Goal: Task Accomplishment & Management: Use online tool/utility

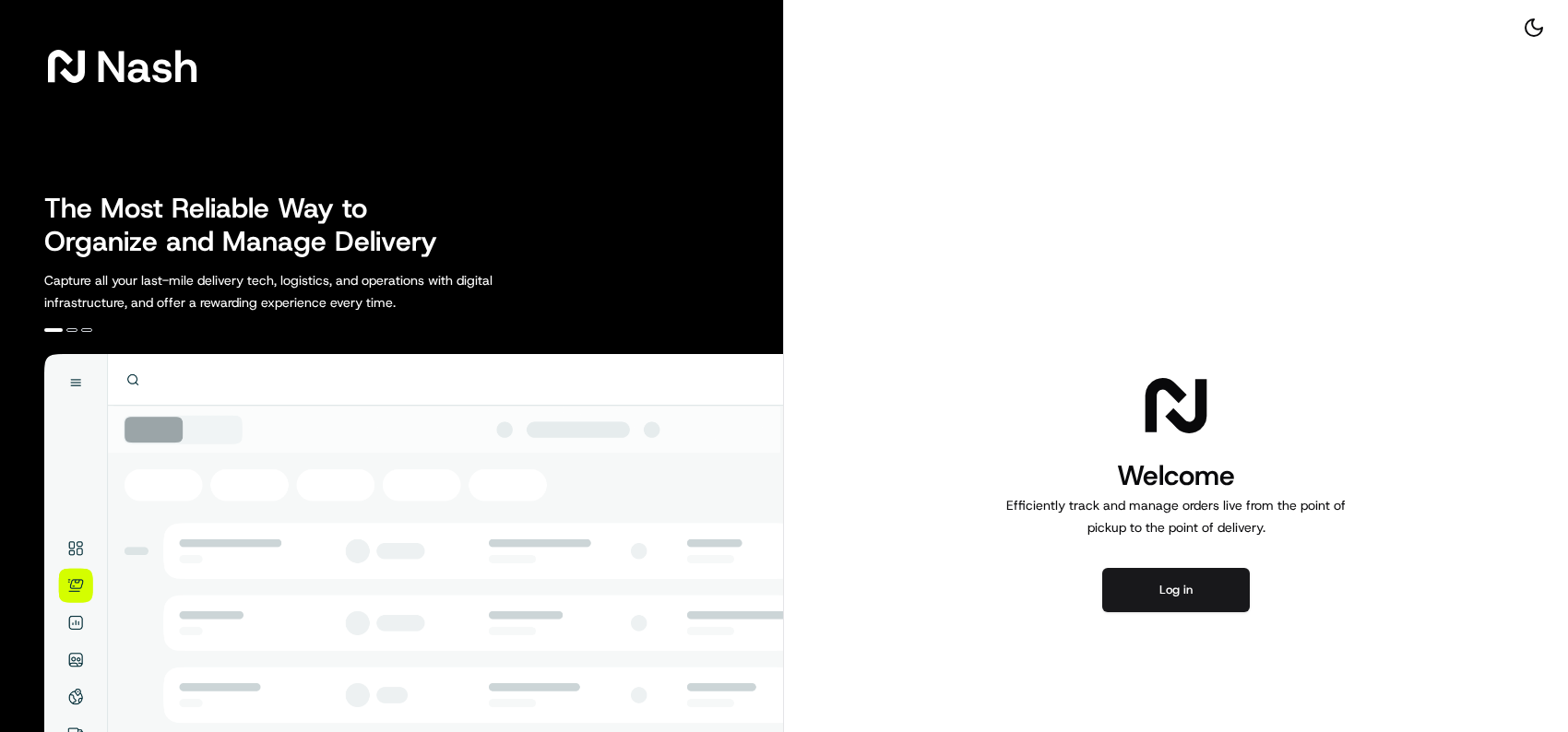
click at [1499, 272] on div "Welcome Efficiently track and manage orders live from the point of pickup to th…" at bounding box center [1175, 490] width 784 height 980
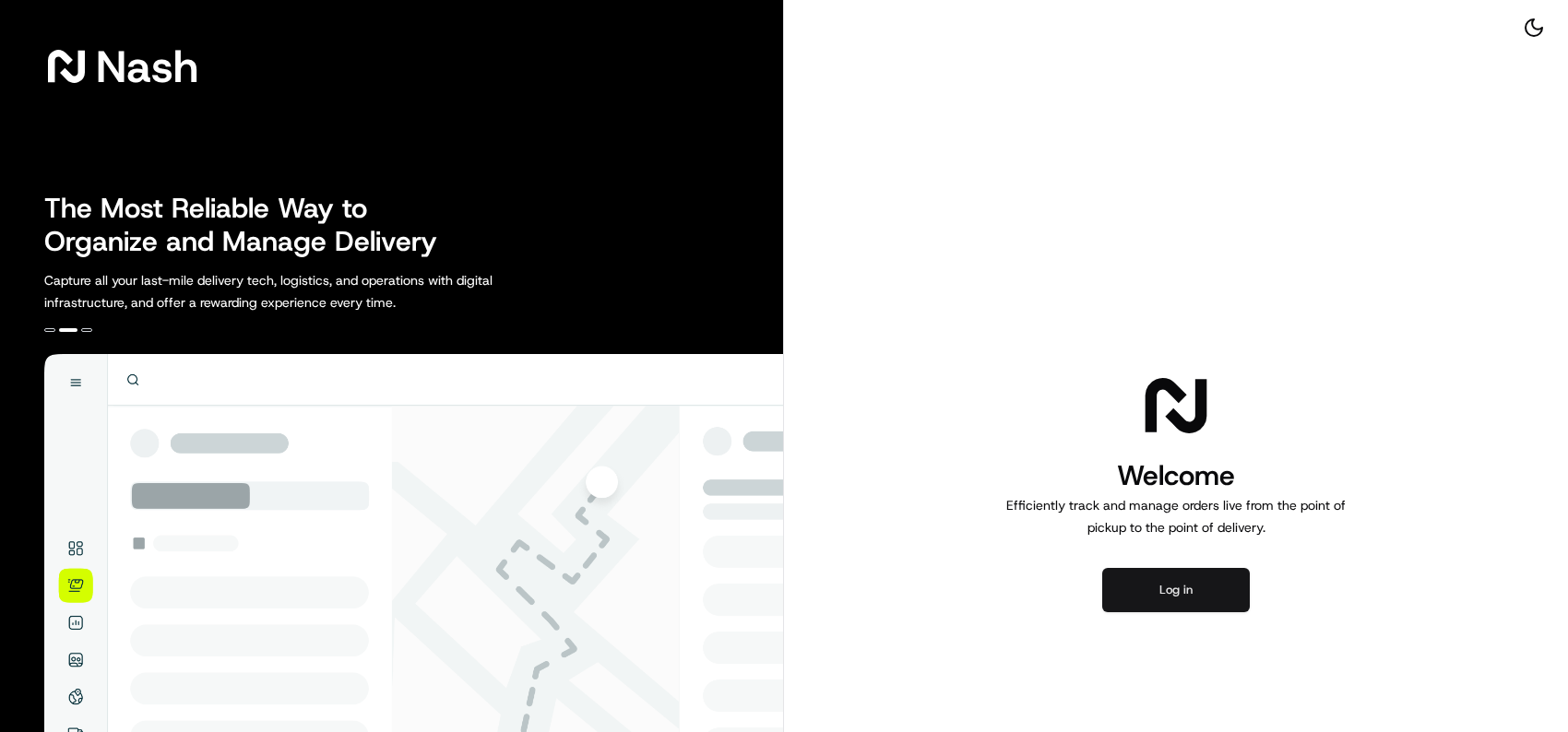
click at [1177, 600] on button "Log in" at bounding box center [1176, 590] width 148 height 45
